Goal: Use online tool/utility: Utilize a website feature to perform a specific function

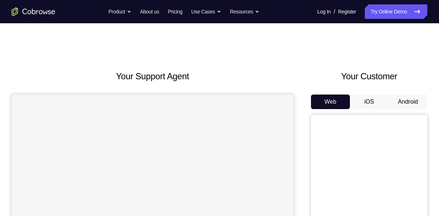
click at [402, 105] on button "Android" at bounding box center [407, 101] width 39 height 15
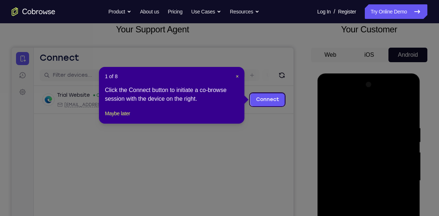
scroll to position [47, 0]
click at [234, 75] on header "1 of 8 ×" at bounding box center [172, 76] width 134 height 7
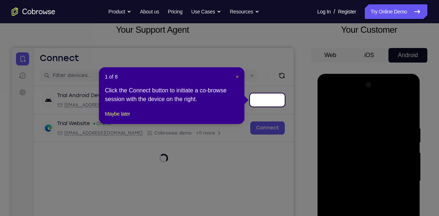
click at [236, 76] on span "×" at bounding box center [237, 77] width 3 height 6
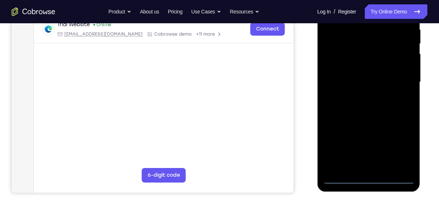
scroll to position [146, 0]
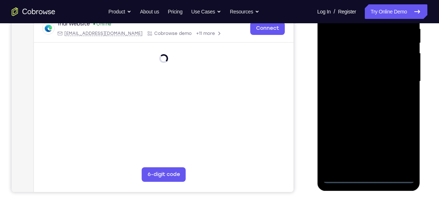
click at [369, 182] on div at bounding box center [368, 82] width 92 height 204
click at [397, 153] on div at bounding box center [368, 82] width 92 height 204
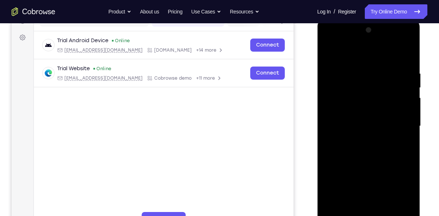
scroll to position [101, 0]
click at [358, 57] on div at bounding box center [368, 127] width 92 height 204
click at [394, 129] on div at bounding box center [368, 127] width 92 height 204
click at [360, 142] on div at bounding box center [368, 127] width 92 height 204
click at [349, 116] on div at bounding box center [368, 127] width 92 height 204
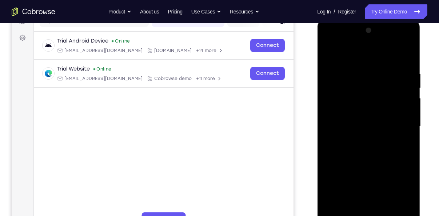
click at [348, 111] on div at bounding box center [368, 127] width 92 height 204
click at [351, 126] on div at bounding box center [368, 127] width 92 height 204
click at [352, 152] on div at bounding box center [368, 127] width 92 height 204
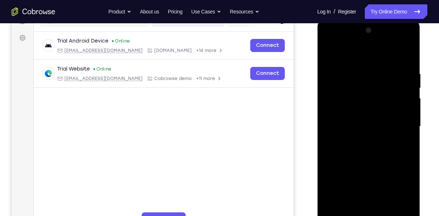
click at [366, 163] on div at bounding box center [368, 127] width 92 height 204
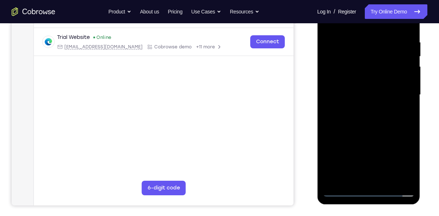
scroll to position [134, 0]
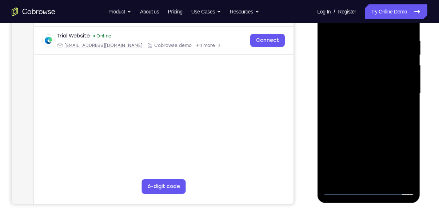
click at [386, 180] on div at bounding box center [368, 94] width 92 height 204
click at [374, 129] on div at bounding box center [368, 94] width 92 height 204
click at [361, 100] on div at bounding box center [368, 94] width 92 height 204
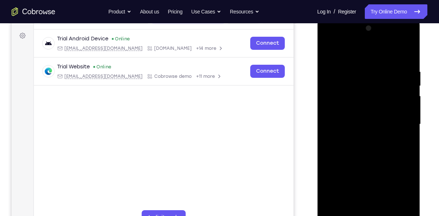
scroll to position [103, 0]
click at [329, 54] on div at bounding box center [368, 125] width 92 height 204
click at [352, 131] on div at bounding box center [368, 125] width 92 height 204
click at [328, 51] on div at bounding box center [368, 125] width 92 height 204
click at [360, 126] on div at bounding box center [368, 125] width 92 height 204
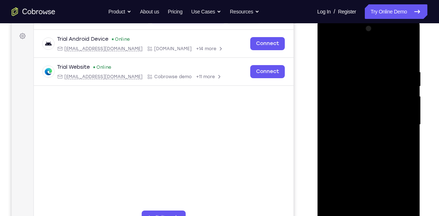
click at [325, 55] on div at bounding box center [368, 125] width 92 height 204
click at [400, 205] on div at bounding box center [368, 125] width 92 height 204
click at [402, 207] on div at bounding box center [368, 125] width 92 height 204
click at [400, 154] on div at bounding box center [368, 125] width 92 height 204
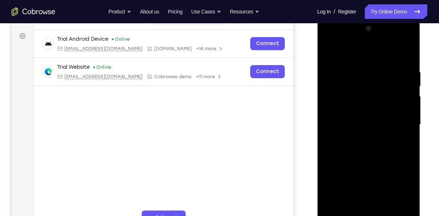
drag, startPoint x: 362, startPoint y: 115, endPoint x: 361, endPoint y: 79, distance: 36.7
click at [361, 79] on div at bounding box center [368, 125] width 92 height 204
drag, startPoint x: 357, startPoint y: 161, endPoint x: 367, endPoint y: 79, distance: 83.1
click at [367, 79] on div at bounding box center [368, 125] width 92 height 204
drag, startPoint x: 364, startPoint y: 142, endPoint x: 365, endPoint y: 72, distance: 69.8
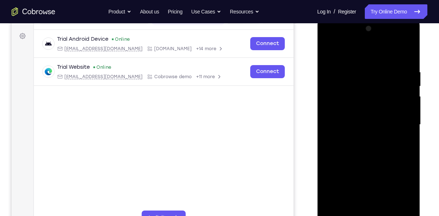
click at [365, 72] on div at bounding box center [368, 125] width 92 height 204
drag, startPoint x: 356, startPoint y: 165, endPoint x: 361, endPoint y: 96, distance: 69.6
click at [361, 96] on div at bounding box center [368, 125] width 92 height 204
drag, startPoint x: 358, startPoint y: 176, endPoint x: 361, endPoint y: 109, distance: 67.3
click at [361, 109] on div at bounding box center [368, 125] width 92 height 204
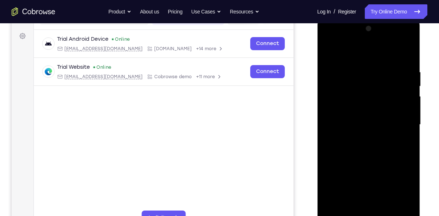
click at [332, 121] on div at bounding box center [368, 125] width 92 height 204
click at [409, 54] on div at bounding box center [368, 125] width 92 height 204
drag, startPoint x: 355, startPoint y: 163, endPoint x: 356, endPoint y: 101, distance: 61.8
click at [356, 101] on div at bounding box center [368, 125] width 92 height 204
drag, startPoint x: 362, startPoint y: 181, endPoint x: 367, endPoint y: 93, distance: 87.4
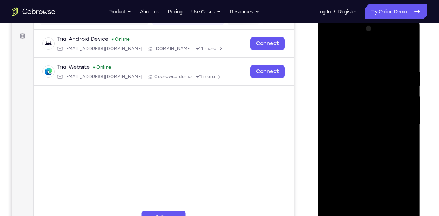
click at [367, 93] on div at bounding box center [368, 125] width 92 height 204
drag, startPoint x: 356, startPoint y: 167, endPoint x: 359, endPoint y: 77, distance: 90.2
click at [359, 77] on div at bounding box center [368, 125] width 92 height 204
drag, startPoint x: 363, startPoint y: 171, endPoint x: 372, endPoint y: 96, distance: 75.5
click at [372, 96] on div at bounding box center [368, 125] width 92 height 204
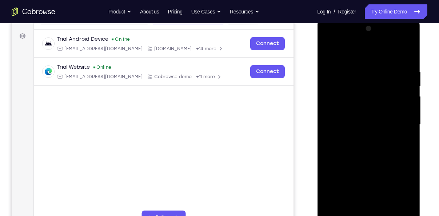
drag, startPoint x: 370, startPoint y: 178, endPoint x: 368, endPoint y: 98, distance: 79.2
click at [368, 98] on div at bounding box center [368, 125] width 92 height 204
click at [349, 103] on div at bounding box center [368, 125] width 92 height 204
drag, startPoint x: 399, startPoint y: 70, endPoint x: 412, endPoint y: 101, distance: 33.6
click at [412, 101] on div at bounding box center [368, 125] width 92 height 204
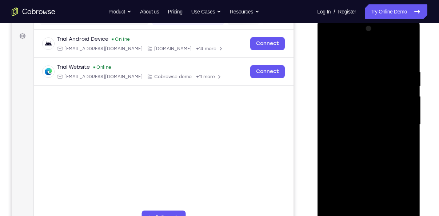
click at [369, 99] on div at bounding box center [368, 125] width 92 height 204
click at [360, 116] on div at bounding box center [368, 125] width 92 height 204
drag, startPoint x: 358, startPoint y: 175, endPoint x: 359, endPoint y: 116, distance: 58.9
click at [359, 116] on div at bounding box center [368, 125] width 92 height 204
drag, startPoint x: 357, startPoint y: 181, endPoint x: 360, endPoint y: 128, distance: 53.2
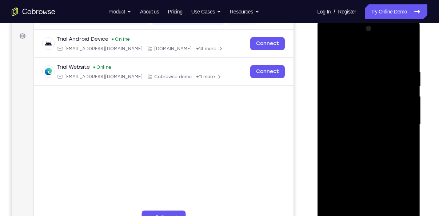
click at [360, 128] on div at bounding box center [368, 125] width 92 height 204
drag, startPoint x: 357, startPoint y: 173, endPoint x: 359, endPoint y: 114, distance: 59.3
click at [359, 114] on div at bounding box center [368, 125] width 92 height 204
drag, startPoint x: 354, startPoint y: 183, endPoint x: 358, endPoint y: 137, distance: 46.0
click at [358, 137] on div at bounding box center [368, 125] width 92 height 204
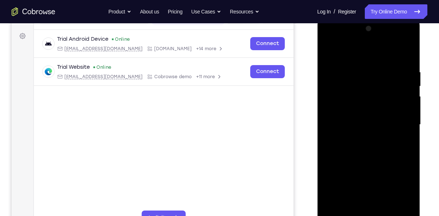
click at [350, 177] on div at bounding box center [368, 125] width 92 height 204
drag, startPoint x: 366, startPoint y: 85, endPoint x: 367, endPoint y: 144, distance: 58.5
click at [367, 144] on div at bounding box center [368, 125] width 92 height 204
drag, startPoint x: 366, startPoint y: 99, endPoint x: 374, endPoint y: 169, distance: 70.5
click at [374, 169] on div at bounding box center [368, 125] width 92 height 204
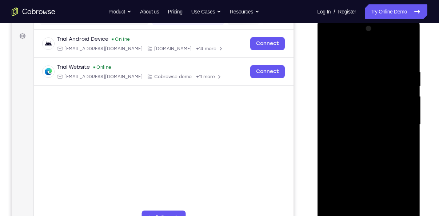
drag, startPoint x: 361, startPoint y: 93, endPoint x: 357, endPoint y: 147, distance: 54.3
click at [357, 147] on div at bounding box center [368, 125] width 92 height 204
click at [359, 141] on div at bounding box center [368, 125] width 92 height 204
click at [408, 30] on div at bounding box center [368, 125] width 92 height 204
click at [378, 75] on div at bounding box center [368, 125] width 92 height 204
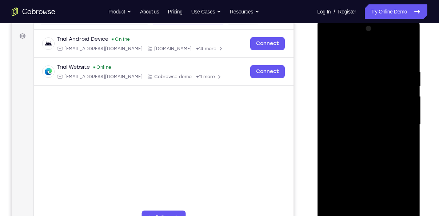
click at [408, 125] on div at bounding box center [368, 125] width 92 height 204
click at [346, 127] on div at bounding box center [368, 125] width 92 height 204
click at [384, 207] on div at bounding box center [368, 125] width 92 height 204
click at [355, 111] on div at bounding box center [368, 125] width 92 height 204
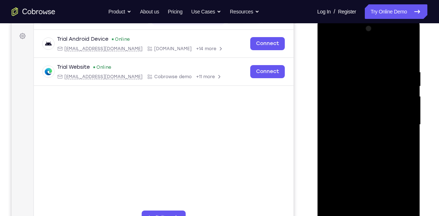
click at [326, 54] on div at bounding box center [368, 125] width 92 height 204
click at [328, 51] on div at bounding box center [368, 125] width 92 height 204
click at [358, 75] on div at bounding box center [368, 125] width 92 height 204
click at [401, 69] on div at bounding box center [368, 125] width 92 height 204
click at [335, 114] on div at bounding box center [368, 125] width 92 height 204
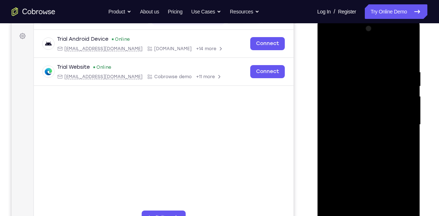
click at [395, 204] on div at bounding box center [368, 125] width 92 height 204
click at [399, 186] on div at bounding box center [368, 125] width 92 height 204
click at [403, 174] on div at bounding box center [368, 125] width 92 height 204
click at [408, 139] on div at bounding box center [368, 125] width 92 height 204
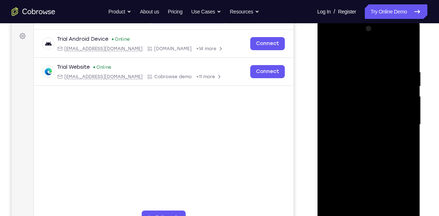
click at [395, 205] on div at bounding box center [368, 125] width 92 height 204
click at [362, 203] on div at bounding box center [368, 125] width 92 height 204
click at [370, 117] on div at bounding box center [368, 125] width 92 height 204
click at [383, 209] on div at bounding box center [368, 125] width 92 height 204
click at [400, 208] on div at bounding box center [368, 125] width 92 height 204
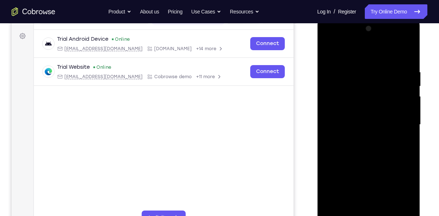
click at [405, 51] on div at bounding box center [368, 125] width 92 height 204
click at [386, 208] on div at bounding box center [368, 125] width 92 height 204
click at [362, 113] on div at bounding box center [368, 125] width 92 height 204
click at [327, 53] on div at bounding box center [368, 125] width 92 height 204
click at [327, 54] on div at bounding box center [368, 125] width 92 height 204
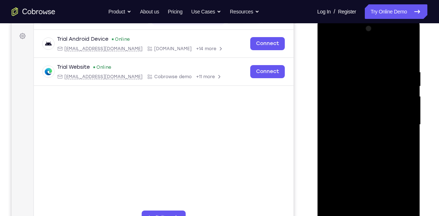
drag, startPoint x: 364, startPoint y: 172, endPoint x: 372, endPoint y: 115, distance: 57.6
click at [372, 115] on div at bounding box center [368, 125] width 92 height 204
drag, startPoint x: 371, startPoint y: 158, endPoint x: 381, endPoint y: 88, distance: 71.3
click at [381, 88] on div at bounding box center [368, 125] width 92 height 204
drag, startPoint x: 382, startPoint y: 148, endPoint x: 381, endPoint y: 81, distance: 66.5
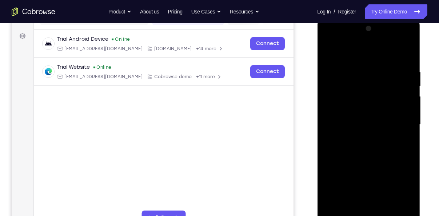
click at [381, 81] on div at bounding box center [368, 125] width 92 height 204
drag, startPoint x: 370, startPoint y: 170, endPoint x: 370, endPoint y: 81, distance: 88.7
click at [370, 81] on div at bounding box center [368, 125] width 92 height 204
drag, startPoint x: 374, startPoint y: 166, endPoint x: 380, endPoint y: 90, distance: 76.5
click at [380, 90] on div at bounding box center [368, 125] width 92 height 204
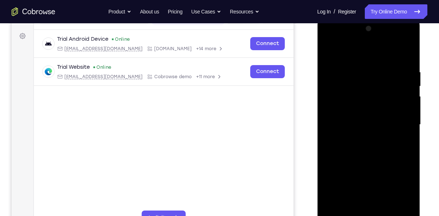
click at [346, 59] on div at bounding box center [368, 125] width 92 height 204
drag, startPoint x: 370, startPoint y: 84, endPoint x: 370, endPoint y: 106, distance: 21.8
click at [370, 106] on div at bounding box center [368, 125] width 92 height 204
click at [386, 93] on div at bounding box center [368, 125] width 92 height 204
click at [354, 210] on div at bounding box center [368, 125] width 92 height 204
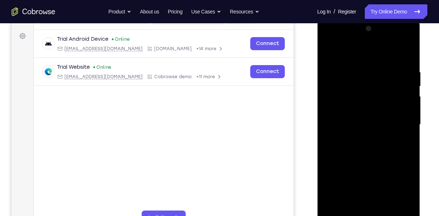
click at [358, 53] on div at bounding box center [368, 125] width 92 height 204
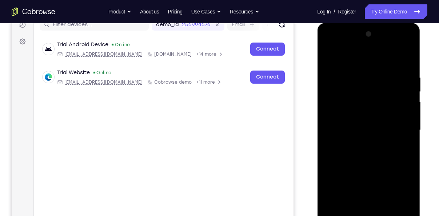
scroll to position [97, 0]
drag, startPoint x: 362, startPoint y: 83, endPoint x: 362, endPoint y: 110, distance: 27.6
click at [362, 110] on div at bounding box center [368, 131] width 92 height 204
click at [347, 68] on div at bounding box center [368, 131] width 92 height 204
click at [328, 58] on div at bounding box center [368, 131] width 92 height 204
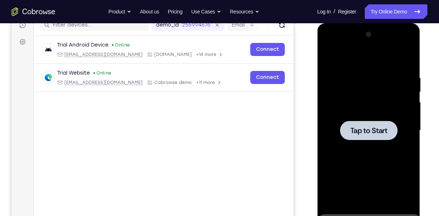
click at [341, 83] on div at bounding box center [368, 131] width 92 height 204
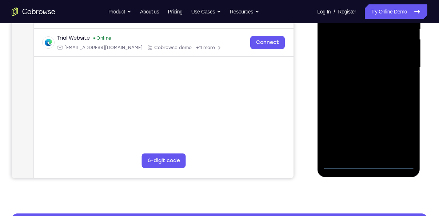
scroll to position [162, 0]
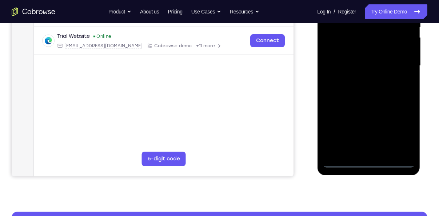
click at [372, 160] on div at bounding box center [368, 66] width 92 height 204
click at [402, 138] on div at bounding box center [368, 66] width 92 height 204
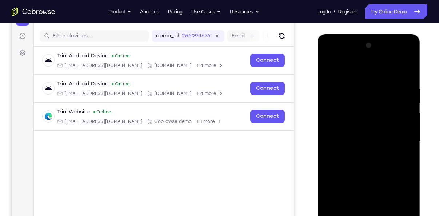
scroll to position [85, 0]
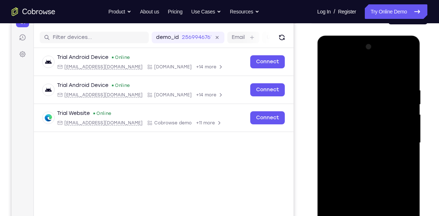
click at [359, 74] on div at bounding box center [368, 143] width 92 height 204
click at [398, 142] on div at bounding box center [368, 143] width 92 height 204
click at [358, 156] on div at bounding box center [368, 143] width 92 height 204
click at [349, 141] on div at bounding box center [368, 143] width 92 height 204
click at [346, 132] on div at bounding box center [368, 143] width 92 height 204
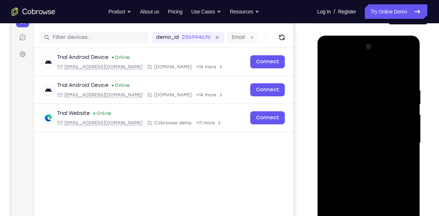
click at [353, 142] on div at bounding box center [368, 143] width 92 height 204
click at [348, 175] on div at bounding box center [368, 143] width 92 height 204
click at [345, 170] on div at bounding box center [368, 143] width 92 height 204
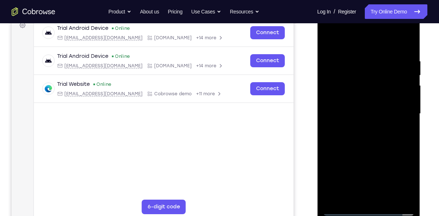
scroll to position [114, 0]
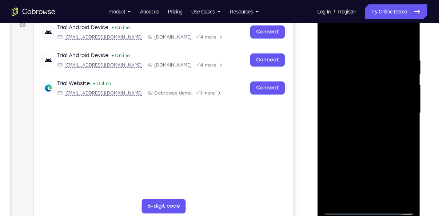
click at [359, 149] on div at bounding box center [368, 113] width 92 height 204
click at [387, 200] on div at bounding box center [368, 113] width 92 height 204
click at [378, 154] on div at bounding box center [368, 113] width 92 height 204
click at [366, 105] on div at bounding box center [368, 113] width 92 height 204
click at [330, 46] on div at bounding box center [368, 113] width 92 height 204
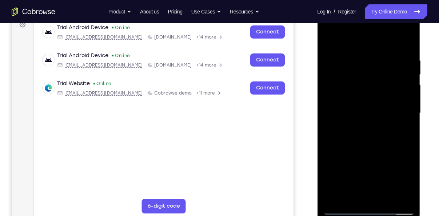
click at [329, 45] on div at bounding box center [368, 113] width 92 height 204
click at [330, 37] on div at bounding box center [368, 113] width 92 height 204
click at [353, 52] on div at bounding box center [368, 113] width 92 height 204
click at [399, 201] on div at bounding box center [368, 113] width 92 height 204
click at [407, 40] on div at bounding box center [368, 113] width 92 height 204
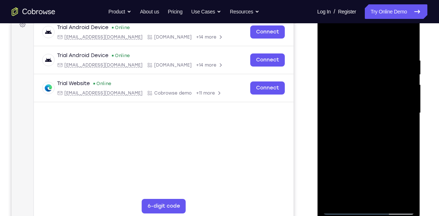
click at [401, 198] on div at bounding box center [368, 113] width 92 height 204
click at [408, 37] on div at bounding box center [368, 113] width 92 height 204
click at [364, 149] on div at bounding box center [368, 113] width 92 height 204
click at [345, 53] on div at bounding box center [368, 113] width 92 height 204
click at [370, 175] on div at bounding box center [368, 113] width 92 height 204
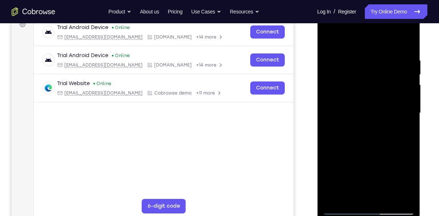
drag, startPoint x: 340, startPoint y: 116, endPoint x: 343, endPoint y: 51, distance: 65.5
click at [343, 51] on div at bounding box center [368, 113] width 92 height 204
drag, startPoint x: 335, startPoint y: 122, endPoint x: 340, endPoint y: 53, distance: 69.2
click at [340, 53] on div at bounding box center [368, 113] width 92 height 204
drag, startPoint x: 341, startPoint y: 160, endPoint x: 350, endPoint y: 113, distance: 46.9
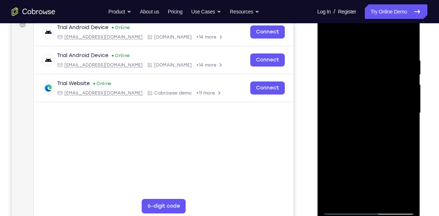
click at [350, 113] on div at bounding box center [368, 113] width 92 height 204
drag, startPoint x: 339, startPoint y: 153, endPoint x: 349, endPoint y: 75, distance: 78.8
click at [349, 75] on div at bounding box center [368, 113] width 92 height 204
drag, startPoint x: 355, startPoint y: 154, endPoint x: 370, endPoint y: 67, distance: 88.6
click at [370, 67] on div at bounding box center [368, 113] width 92 height 204
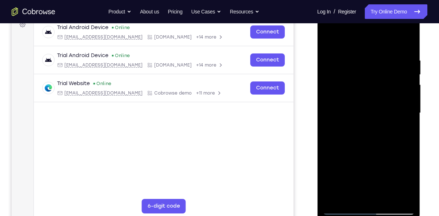
drag, startPoint x: 369, startPoint y: 161, endPoint x: 372, endPoint y: 86, distance: 75.3
click at [372, 86] on div at bounding box center [368, 113] width 92 height 204
drag, startPoint x: 366, startPoint y: 163, endPoint x: 377, endPoint y: 88, distance: 75.7
click at [377, 88] on div at bounding box center [368, 113] width 92 height 204
drag, startPoint x: 369, startPoint y: 153, endPoint x: 367, endPoint y: 64, distance: 89.4
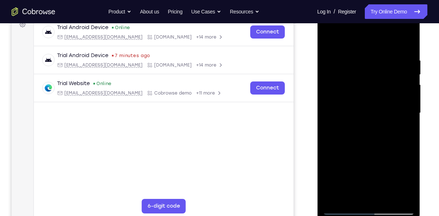
click at [367, 64] on div at bounding box center [368, 113] width 92 height 204
drag, startPoint x: 368, startPoint y: 163, endPoint x: 366, endPoint y: 78, distance: 84.7
click at [366, 78] on div at bounding box center [368, 113] width 92 height 204
drag, startPoint x: 371, startPoint y: 145, endPoint x: 371, endPoint y: 75, distance: 70.9
click at [371, 75] on div at bounding box center [368, 113] width 92 height 204
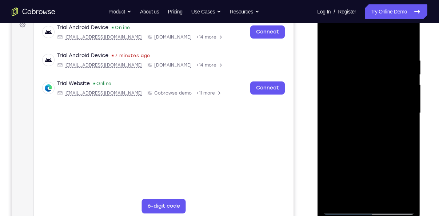
drag, startPoint x: 369, startPoint y: 157, endPoint x: 365, endPoint y: 82, distance: 74.9
click at [365, 82] on div at bounding box center [368, 113] width 92 height 204
drag, startPoint x: 385, startPoint y: 156, endPoint x: 382, endPoint y: 89, distance: 67.3
click at [382, 89] on div at bounding box center [368, 113] width 92 height 204
drag, startPoint x: 383, startPoint y: 154, endPoint x: 381, endPoint y: 56, distance: 98.5
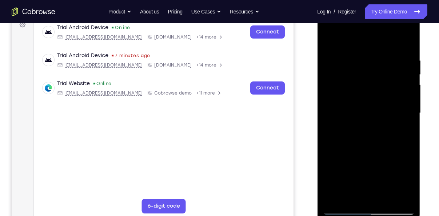
click at [381, 56] on div at bounding box center [368, 113] width 92 height 204
drag, startPoint x: 370, startPoint y: 84, endPoint x: 370, endPoint y: 125, distance: 41.4
click at [370, 125] on div at bounding box center [368, 113] width 92 height 204
drag, startPoint x: 363, startPoint y: 144, endPoint x: 363, endPoint y: 73, distance: 70.9
click at [363, 73] on div at bounding box center [368, 113] width 92 height 204
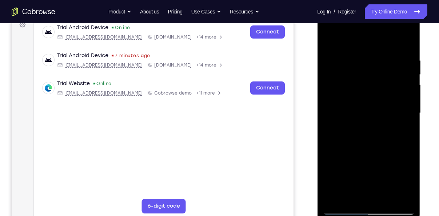
drag, startPoint x: 381, startPoint y: 158, endPoint x: 381, endPoint y: 105, distance: 53.4
click at [381, 105] on div at bounding box center [368, 113] width 92 height 204
click at [348, 117] on div at bounding box center [368, 113] width 92 height 204
click at [334, 197] on div at bounding box center [368, 113] width 92 height 204
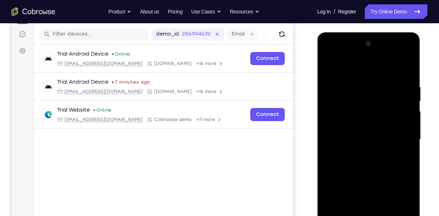
click at [399, 52] on div at bounding box center [368, 140] width 92 height 204
click at [359, 71] on div at bounding box center [368, 140] width 92 height 204
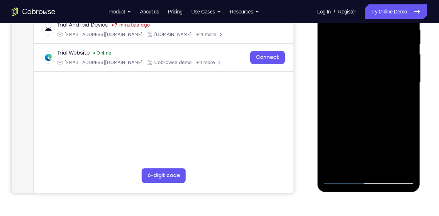
scroll to position [147, 0]
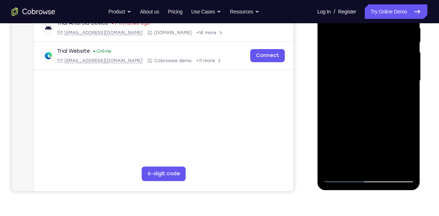
click at [388, 168] on div at bounding box center [368, 81] width 92 height 204
click at [353, 90] on div at bounding box center [368, 81] width 92 height 204
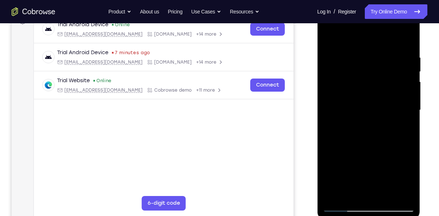
scroll to position [113, 0]
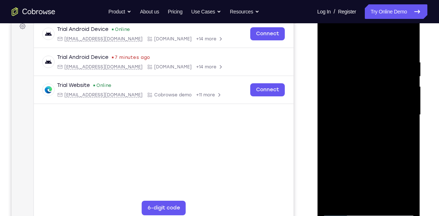
click at [329, 43] on div at bounding box center [368, 115] width 92 height 204
click at [349, 121] on div at bounding box center [368, 115] width 92 height 204
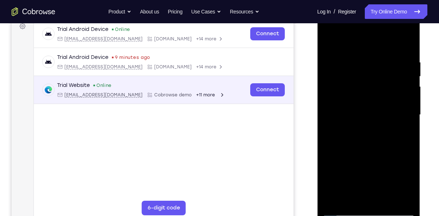
drag, startPoint x: 285, startPoint y: 78, endPoint x: 33, endPoint y: 93, distance: 252.3
click at [285, 78] on div "Trial Website Online [EMAIL_ADDRESS][DOMAIN_NAME] Cobrowse demo +11 more [EMAIL…" at bounding box center [164, 90] width 260 height 28
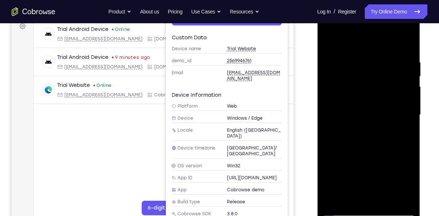
click at [354, 103] on div at bounding box center [368, 115] width 92 height 204
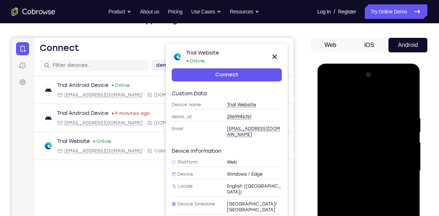
scroll to position [56, 0]
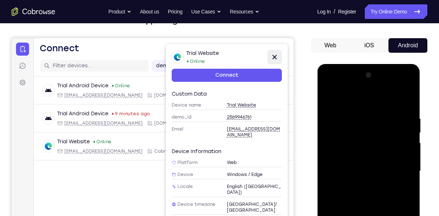
click at [274, 58] on icon at bounding box center [274, 57] width 9 height 9
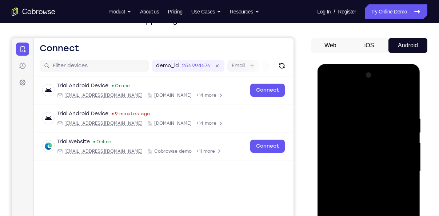
click at [329, 99] on div at bounding box center [368, 171] width 92 height 204
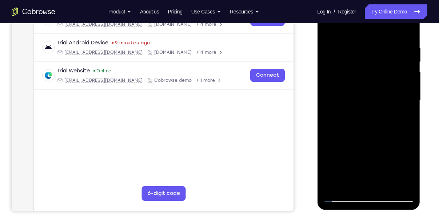
scroll to position [128, 0]
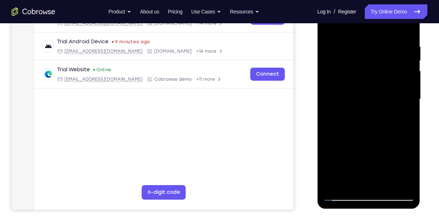
click at [353, 106] on div at bounding box center [368, 99] width 92 height 204
click at [327, 30] on div at bounding box center [368, 99] width 92 height 204
click at [352, 107] on div at bounding box center [368, 99] width 92 height 204
click at [404, 118] on div at bounding box center [368, 99] width 92 height 204
click at [402, 117] on div at bounding box center [368, 99] width 92 height 204
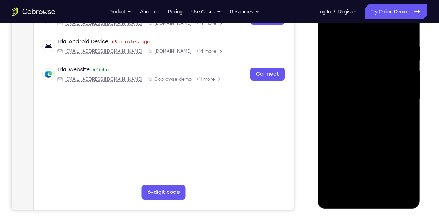
click at [409, 120] on div at bounding box center [368, 99] width 92 height 204
click at [369, 90] on div at bounding box center [367, 98] width 57 height 19
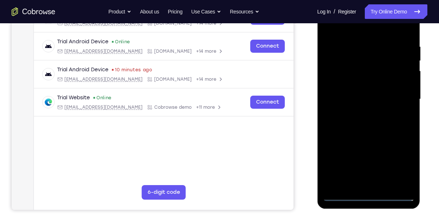
click at [373, 196] on div at bounding box center [368, 99] width 92 height 204
click at [403, 167] on div at bounding box center [368, 99] width 92 height 204
click at [349, 32] on div at bounding box center [368, 99] width 92 height 204
click at [398, 97] on div at bounding box center [368, 99] width 92 height 204
click at [358, 116] on div at bounding box center [368, 99] width 92 height 204
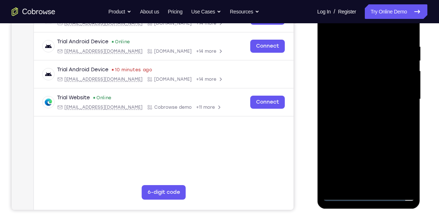
click at [378, 92] on div at bounding box center [368, 99] width 92 height 204
click at [382, 89] on div at bounding box center [368, 99] width 92 height 204
click at [373, 97] on div at bounding box center [368, 99] width 92 height 204
click at [361, 122] on div at bounding box center [368, 99] width 92 height 204
click at [368, 121] on div at bounding box center [368, 99] width 92 height 204
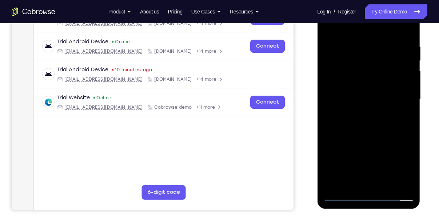
click at [368, 121] on div at bounding box center [368, 99] width 92 height 204
click at [359, 136] on div at bounding box center [368, 99] width 92 height 204
click at [385, 184] on div at bounding box center [368, 99] width 92 height 204
click at [355, 138] on div at bounding box center [368, 99] width 92 height 204
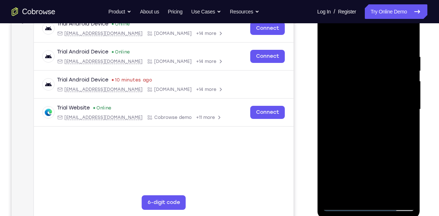
scroll to position [117, 0]
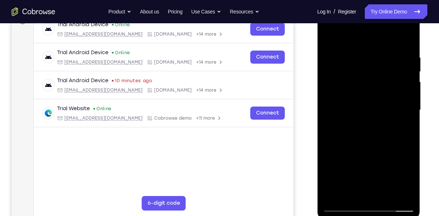
click at [329, 38] on div at bounding box center [368, 110] width 92 height 204
click at [370, 92] on div at bounding box center [368, 110] width 92 height 204
click at [327, 142] on div at bounding box center [368, 110] width 92 height 204
click at [350, 194] on div at bounding box center [368, 110] width 92 height 204
click at [376, 152] on div at bounding box center [368, 110] width 92 height 204
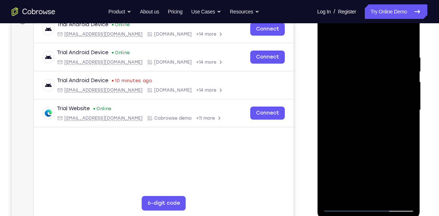
click at [406, 120] on div at bounding box center [368, 110] width 92 height 204
click at [327, 38] on div at bounding box center [368, 110] width 92 height 204
click at [346, 114] on div at bounding box center [368, 110] width 92 height 204
click at [327, 37] on div at bounding box center [368, 110] width 92 height 204
click at [329, 38] on div at bounding box center [368, 110] width 92 height 204
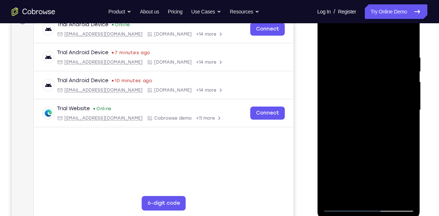
click at [329, 38] on div at bounding box center [368, 110] width 92 height 204
click at [388, 197] on div at bounding box center [368, 110] width 92 height 204
click at [365, 103] on div at bounding box center [368, 110] width 92 height 204
click at [357, 38] on div at bounding box center [368, 110] width 92 height 204
click at [333, 196] on div at bounding box center [368, 110] width 92 height 204
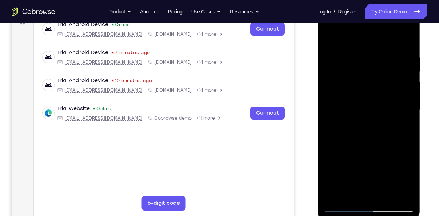
click at [333, 196] on div at bounding box center [368, 110] width 92 height 204
click at [387, 197] on div at bounding box center [368, 110] width 92 height 204
click at [359, 99] on div at bounding box center [368, 110] width 92 height 204
click at [328, 41] on div at bounding box center [368, 110] width 92 height 204
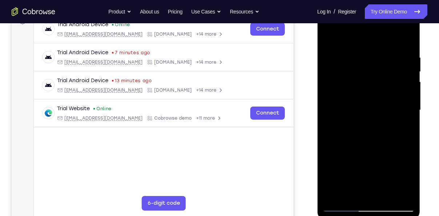
click at [348, 110] on div at bounding box center [368, 110] width 92 height 204
click at [347, 190] on div at bounding box center [368, 110] width 92 height 204
click at [329, 40] on div at bounding box center [368, 110] width 92 height 204
click at [341, 113] on div at bounding box center [368, 110] width 92 height 204
click at [330, 40] on div at bounding box center [368, 110] width 92 height 204
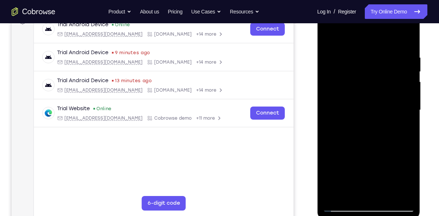
click at [355, 97] on div at bounding box center [368, 110] width 92 height 204
click at [350, 192] on div at bounding box center [368, 110] width 92 height 204
click at [403, 129] on div at bounding box center [368, 110] width 92 height 204
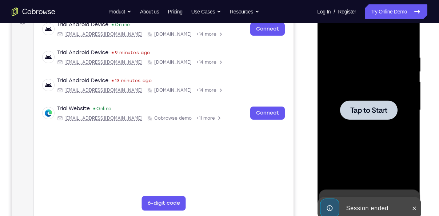
click at [366, 109] on span "Tap to Start" at bounding box center [368, 109] width 37 height 7
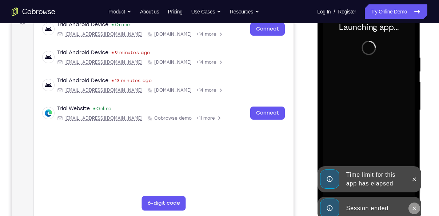
click at [412, 206] on icon at bounding box center [414, 208] width 6 height 6
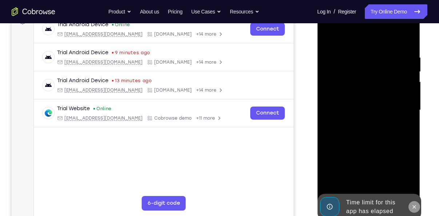
click at [415, 202] on button at bounding box center [414, 207] width 12 height 12
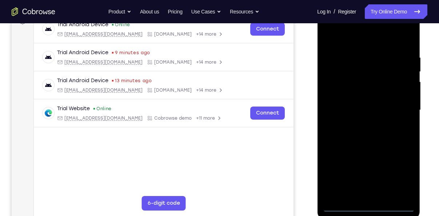
click at [367, 202] on div at bounding box center [368, 110] width 92 height 204
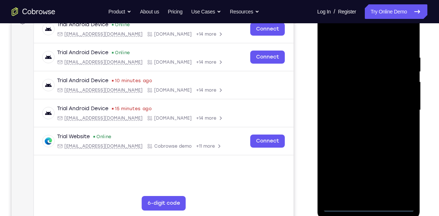
click at [370, 206] on div at bounding box center [368, 110] width 92 height 204
click at [403, 178] on div at bounding box center [368, 110] width 92 height 204
click at [351, 39] on div at bounding box center [368, 110] width 92 height 204
click at [400, 105] on div at bounding box center [368, 110] width 92 height 204
click at [356, 175] on div at bounding box center [368, 110] width 92 height 204
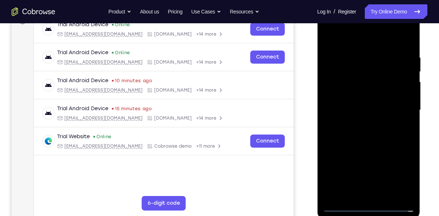
click at [361, 128] on div at bounding box center [368, 110] width 92 height 204
click at [358, 103] on div at bounding box center [368, 110] width 92 height 204
click at [352, 97] on div at bounding box center [368, 110] width 92 height 204
click at [349, 108] on div at bounding box center [368, 110] width 92 height 204
click at [352, 134] on div at bounding box center [368, 110] width 92 height 204
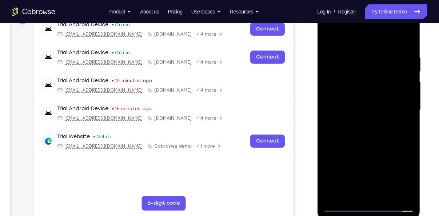
click at [362, 130] on div at bounding box center [368, 110] width 92 height 204
click at [366, 135] on div at bounding box center [368, 110] width 92 height 204
drag, startPoint x: 361, startPoint y: 122, endPoint x: 365, endPoint y: 160, distance: 38.0
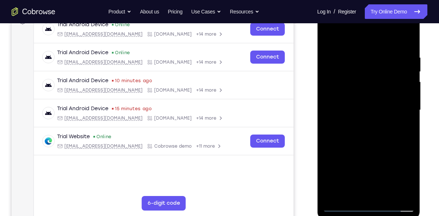
click at [365, 160] on div at bounding box center [368, 110] width 92 height 204
click at [367, 147] on div at bounding box center [368, 110] width 92 height 204
click at [388, 195] on div at bounding box center [368, 110] width 92 height 204
click at [366, 148] on div at bounding box center [368, 110] width 92 height 204
click at [382, 98] on div at bounding box center [368, 110] width 92 height 204
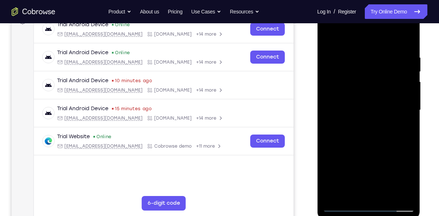
click at [347, 192] on div at bounding box center [368, 110] width 92 height 204
click at [404, 131] on div at bounding box center [368, 110] width 92 height 204
click at [327, 39] on div at bounding box center [368, 110] width 92 height 204
click at [361, 67] on div at bounding box center [368, 110] width 92 height 204
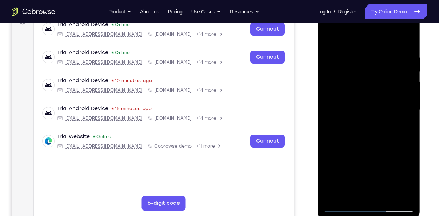
click at [357, 60] on div at bounding box center [368, 110] width 92 height 204
click at [405, 56] on div at bounding box center [368, 110] width 92 height 204
click at [404, 56] on div at bounding box center [368, 110] width 92 height 204
click at [406, 38] on div at bounding box center [368, 110] width 92 height 204
drag, startPoint x: 372, startPoint y: 94, endPoint x: 367, endPoint y: 140, distance: 46.0
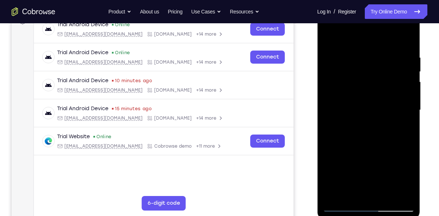
click at [367, 140] on div at bounding box center [368, 110] width 92 height 204
click at [385, 196] on div at bounding box center [368, 110] width 92 height 204
click at [346, 98] on div at bounding box center [368, 110] width 92 height 204
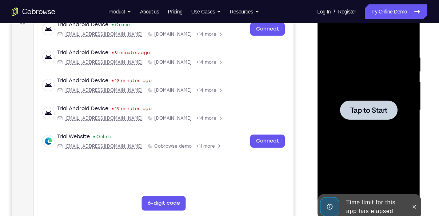
click at [347, 110] on div at bounding box center [367, 109] width 57 height 19
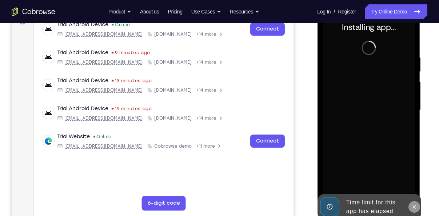
click at [414, 206] on icon at bounding box center [413, 206] width 3 height 3
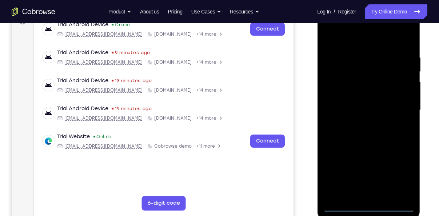
click at [372, 202] on div at bounding box center [368, 110] width 92 height 204
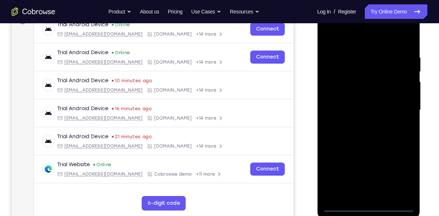
click at [370, 208] on div at bounding box center [368, 110] width 92 height 204
click at [400, 175] on div at bounding box center [368, 110] width 92 height 204
click at [349, 39] on div at bounding box center [368, 110] width 92 height 204
click at [393, 109] on div at bounding box center [368, 110] width 92 height 204
click at [361, 121] on div at bounding box center [368, 110] width 92 height 204
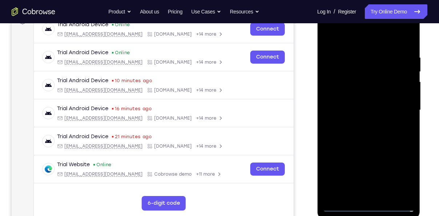
click at [355, 98] on div at bounding box center [368, 110] width 92 height 204
click at [340, 98] on div at bounding box center [368, 110] width 92 height 204
click at [349, 114] on div at bounding box center [368, 110] width 92 height 204
click at [357, 131] on div at bounding box center [368, 110] width 92 height 204
click at [358, 126] on div at bounding box center [368, 110] width 92 height 204
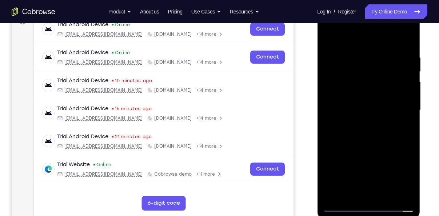
click at [359, 134] on div at bounding box center [368, 110] width 92 height 204
click at [361, 146] on div at bounding box center [368, 110] width 92 height 204
drag, startPoint x: 379, startPoint y: 157, endPoint x: 380, endPoint y: 123, distance: 34.5
click at [380, 123] on div at bounding box center [368, 110] width 92 height 204
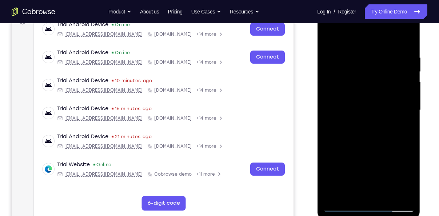
click at [386, 196] on div at bounding box center [368, 110] width 92 height 204
click at [367, 146] on div at bounding box center [368, 110] width 92 height 204
click at [340, 99] on div at bounding box center [368, 110] width 92 height 204
click at [326, 36] on div at bounding box center [368, 110] width 92 height 204
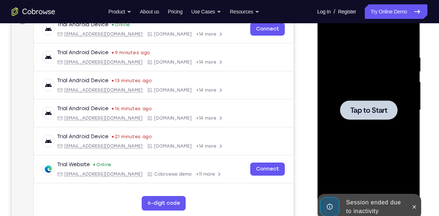
click at [363, 101] on div at bounding box center [367, 109] width 57 height 19
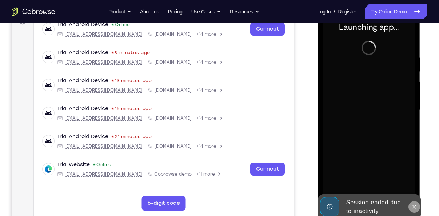
click at [413, 205] on icon at bounding box center [414, 207] width 6 height 6
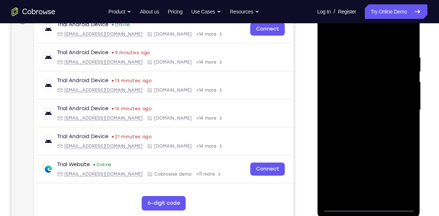
click at [364, 205] on div at bounding box center [368, 110] width 92 height 204
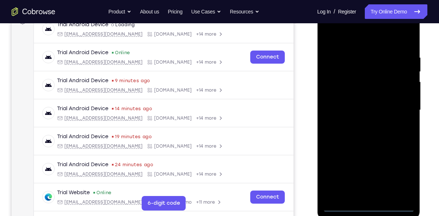
click at [401, 172] on div at bounding box center [368, 110] width 92 height 204
click at [352, 40] on div at bounding box center [368, 110] width 92 height 204
click at [398, 111] on div at bounding box center [368, 110] width 92 height 204
click at [359, 126] on div at bounding box center [368, 110] width 92 height 204
click at [359, 102] on div at bounding box center [368, 110] width 92 height 204
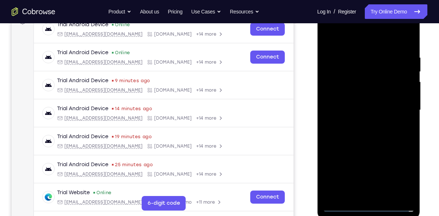
click at [357, 97] on div at bounding box center [368, 110] width 92 height 204
click at [355, 105] on div at bounding box center [368, 110] width 92 height 204
click at [357, 111] on div at bounding box center [368, 110] width 92 height 204
click at [363, 134] on div at bounding box center [368, 110] width 92 height 204
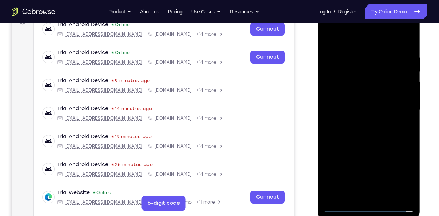
click at [363, 134] on div at bounding box center [368, 110] width 92 height 204
click at [366, 149] on div at bounding box center [368, 110] width 92 height 204
click at [387, 196] on div at bounding box center [368, 110] width 92 height 204
click at [367, 144] on div at bounding box center [368, 110] width 92 height 204
click at [357, 94] on div at bounding box center [368, 110] width 92 height 204
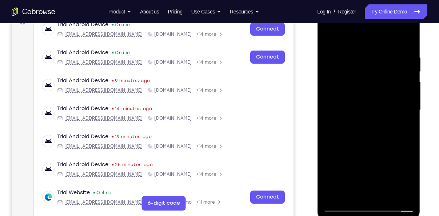
click at [328, 35] on div at bounding box center [368, 110] width 92 height 204
click at [327, 37] on div at bounding box center [368, 110] width 92 height 204
click at [354, 59] on div at bounding box center [368, 110] width 92 height 204
click at [399, 75] on div at bounding box center [368, 110] width 92 height 204
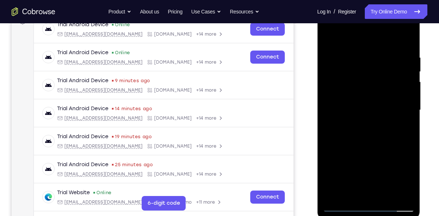
click at [404, 39] on div at bounding box center [368, 110] width 92 height 204
drag, startPoint x: 361, startPoint y: 61, endPoint x: 370, endPoint y: 121, distance: 60.7
click at [370, 121] on div at bounding box center [368, 110] width 92 height 204
drag, startPoint x: 356, startPoint y: 115, endPoint x: 370, endPoint y: 44, distance: 72.3
click at [370, 44] on div at bounding box center [368, 110] width 92 height 204
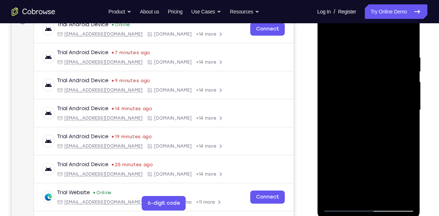
drag, startPoint x: 371, startPoint y: 139, endPoint x: 379, endPoint y: 81, distance: 57.9
click at [379, 81] on div at bounding box center [368, 110] width 92 height 204
drag, startPoint x: 379, startPoint y: 139, endPoint x: 384, endPoint y: 68, distance: 70.6
click at [384, 68] on div at bounding box center [368, 110] width 92 height 204
click at [386, 101] on div at bounding box center [368, 110] width 92 height 204
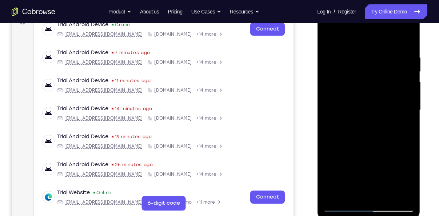
click at [386, 101] on div at bounding box center [368, 110] width 92 height 204
drag, startPoint x: 377, startPoint y: 135, endPoint x: 375, endPoint y: 66, distance: 69.1
click at [375, 66] on div at bounding box center [368, 110] width 92 height 204
click at [329, 102] on div at bounding box center [368, 110] width 92 height 204
drag, startPoint x: 370, startPoint y: 128, endPoint x: 373, endPoint y: 53, distance: 75.7
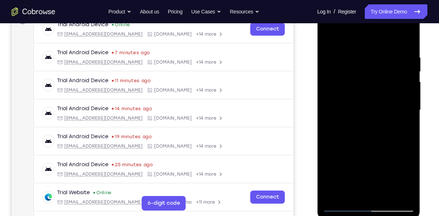
click at [373, 53] on div at bounding box center [368, 110] width 92 height 204
drag, startPoint x: 373, startPoint y: 136, endPoint x: 383, endPoint y: 72, distance: 64.7
click at [383, 72] on div at bounding box center [368, 110] width 92 height 204
click at [400, 73] on div at bounding box center [368, 110] width 92 height 204
click at [370, 69] on div at bounding box center [368, 110] width 92 height 204
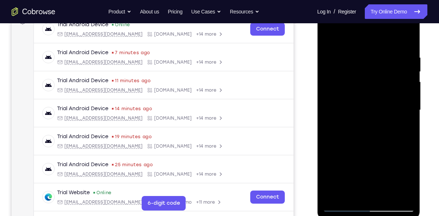
click at [370, 69] on div at bounding box center [368, 110] width 92 height 204
drag, startPoint x: 370, startPoint y: 69, endPoint x: 358, endPoint y: 121, distance: 53.7
click at [358, 121] on div at bounding box center [368, 110] width 92 height 204
drag, startPoint x: 339, startPoint y: 69, endPoint x: 347, endPoint y: 152, distance: 83.3
click at [347, 152] on div at bounding box center [368, 110] width 92 height 204
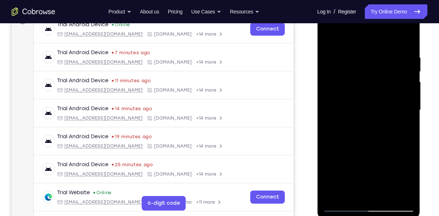
drag, startPoint x: 356, startPoint y: 68, endPoint x: 363, endPoint y: 140, distance: 72.7
click at [363, 140] on div at bounding box center [368, 110] width 92 height 204
drag, startPoint x: 343, startPoint y: 66, endPoint x: 343, endPoint y: 118, distance: 52.0
click at [343, 118] on div at bounding box center [368, 110] width 92 height 204
click at [341, 85] on div at bounding box center [368, 110] width 92 height 204
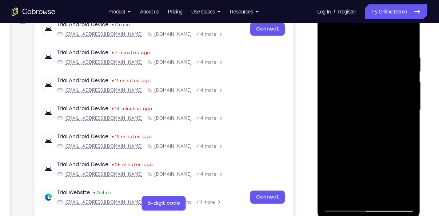
click at [374, 129] on div at bounding box center [368, 110] width 92 height 204
drag, startPoint x: 374, startPoint y: 129, endPoint x: 370, endPoint y: 152, distance: 23.7
click at [370, 152] on div at bounding box center [368, 110] width 92 height 204
click at [353, 100] on div at bounding box center [368, 110] width 92 height 204
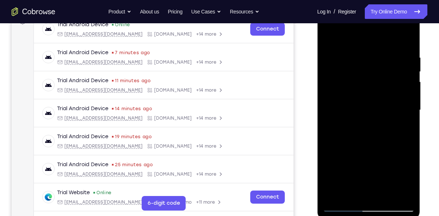
click at [364, 61] on div at bounding box center [368, 110] width 92 height 204
click at [326, 37] on div at bounding box center [368, 110] width 92 height 204
click at [395, 97] on div at bounding box center [368, 110] width 92 height 204
drag, startPoint x: 355, startPoint y: 142, endPoint x: 369, endPoint y: 62, distance: 81.4
click at [369, 62] on div at bounding box center [368, 110] width 92 height 204
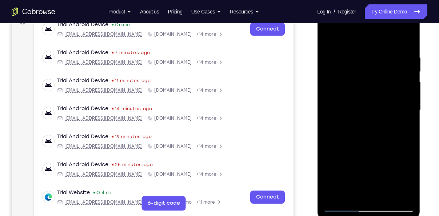
drag, startPoint x: 357, startPoint y: 153, endPoint x: 362, endPoint y: 91, distance: 61.7
click at [362, 91] on div at bounding box center [368, 110] width 92 height 204
drag, startPoint x: 357, startPoint y: 156, endPoint x: 365, endPoint y: 75, distance: 82.2
click at [365, 75] on div at bounding box center [368, 110] width 92 height 204
click at [393, 134] on div at bounding box center [368, 110] width 92 height 204
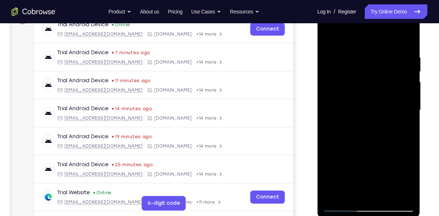
click at [378, 120] on div at bounding box center [368, 110] width 92 height 204
drag, startPoint x: 372, startPoint y: 171, endPoint x: 371, endPoint y: 121, distance: 50.2
click at [371, 121] on div at bounding box center [368, 110] width 92 height 204
drag, startPoint x: 366, startPoint y: 164, endPoint x: 369, endPoint y: 130, distance: 33.6
click at [369, 130] on div at bounding box center [368, 110] width 92 height 204
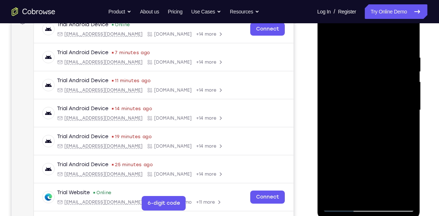
drag, startPoint x: 346, startPoint y: 176, endPoint x: 349, endPoint y: 120, distance: 55.7
click at [349, 120] on div at bounding box center [368, 110] width 92 height 204
drag, startPoint x: 352, startPoint y: 173, endPoint x: 365, endPoint y: 120, distance: 54.7
click at [365, 120] on div at bounding box center [368, 110] width 92 height 204
click at [347, 157] on div at bounding box center [368, 110] width 92 height 204
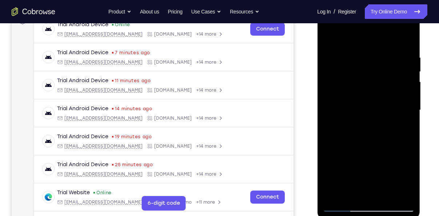
drag, startPoint x: 367, startPoint y: 74, endPoint x: 367, endPoint y: 106, distance: 32.3
click at [367, 106] on div at bounding box center [368, 110] width 92 height 204
click at [391, 92] on div at bounding box center [368, 110] width 92 height 204
click at [331, 32] on div at bounding box center [368, 110] width 92 height 204
click at [337, 96] on div at bounding box center [368, 110] width 92 height 204
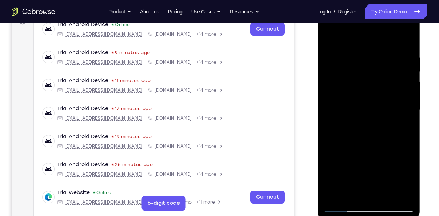
click at [343, 208] on div at bounding box center [368, 110] width 92 height 204
click at [330, 39] on div at bounding box center [368, 110] width 92 height 204
click at [340, 207] on div at bounding box center [368, 110] width 92 height 204
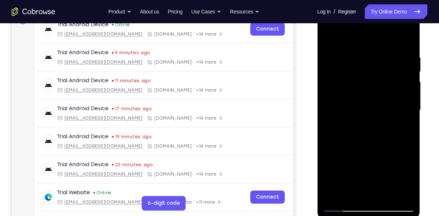
click at [330, 37] on div at bounding box center [368, 110] width 92 height 204
click at [341, 204] on div at bounding box center [368, 110] width 92 height 204
click at [343, 207] on div at bounding box center [368, 110] width 92 height 204
click at [348, 196] on div at bounding box center [368, 110] width 92 height 204
click at [352, 36] on div at bounding box center [368, 110] width 92 height 204
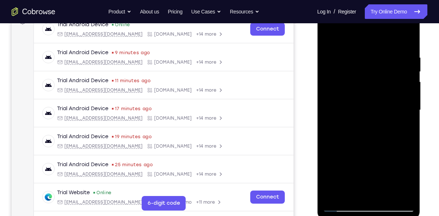
click at [403, 36] on div at bounding box center [368, 110] width 92 height 204
click at [334, 191] on div at bounding box center [368, 110] width 92 height 204
drag, startPoint x: 374, startPoint y: 126, endPoint x: 394, endPoint y: 26, distance: 102.5
click at [394, 26] on div at bounding box center [368, 110] width 92 height 204
drag, startPoint x: 378, startPoint y: 146, endPoint x: 388, endPoint y: 57, distance: 90.3
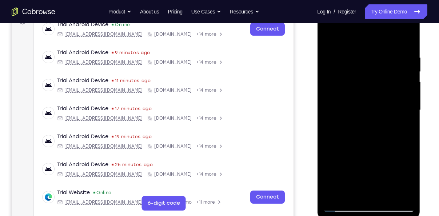
click at [388, 57] on div at bounding box center [368, 110] width 92 height 204
drag, startPoint x: 391, startPoint y: 155, endPoint x: 394, endPoint y: 59, distance: 96.0
click at [394, 59] on div at bounding box center [368, 110] width 92 height 204
drag, startPoint x: 366, startPoint y: 136, endPoint x: 378, endPoint y: 80, distance: 57.2
click at [378, 80] on div at bounding box center [368, 110] width 92 height 204
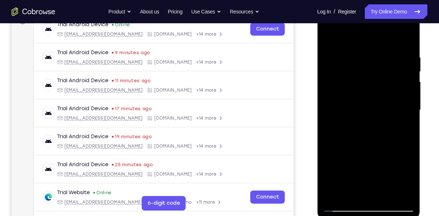
click at [406, 97] on div at bounding box center [368, 110] width 92 height 204
click at [409, 99] on div at bounding box center [368, 110] width 92 height 204
click at [386, 194] on div at bounding box center [368, 110] width 92 height 204
click at [365, 89] on div at bounding box center [368, 110] width 92 height 204
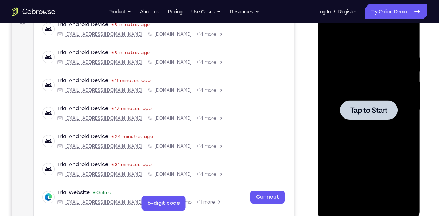
click at [371, 109] on span "Tap to Start" at bounding box center [368, 109] width 37 height 7
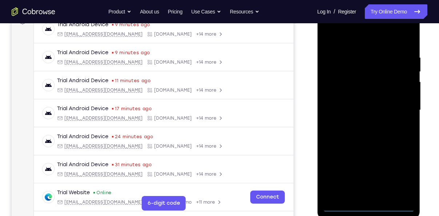
click at [369, 202] on div at bounding box center [368, 110] width 92 height 204
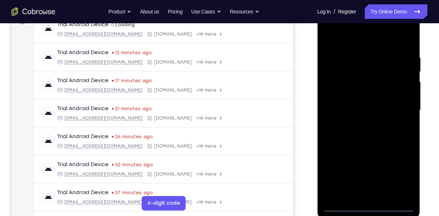
click at [370, 209] on div at bounding box center [368, 110] width 92 height 204
click at [401, 175] on div at bounding box center [368, 110] width 92 height 204
click at [349, 37] on div at bounding box center [368, 110] width 92 height 204
click at [397, 108] on div at bounding box center [368, 110] width 92 height 204
click at [360, 133] on div at bounding box center [368, 110] width 92 height 204
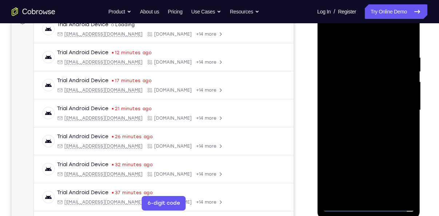
drag, startPoint x: 369, startPoint y: 77, endPoint x: 370, endPoint y: 135, distance: 58.2
click at [370, 135] on div at bounding box center [368, 110] width 92 height 204
click at [361, 122] on div at bounding box center [368, 110] width 92 height 204
click at [362, 98] on div at bounding box center [368, 110] width 92 height 204
click at [360, 106] on div at bounding box center [368, 110] width 92 height 204
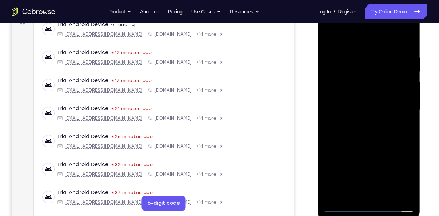
click at [359, 122] on div at bounding box center [368, 110] width 92 height 204
click at [371, 93] on div at bounding box center [368, 110] width 92 height 204
click at [383, 198] on div at bounding box center [368, 110] width 92 height 204
click at [365, 146] on div at bounding box center [368, 110] width 92 height 204
click at [354, 99] on div at bounding box center [368, 110] width 92 height 204
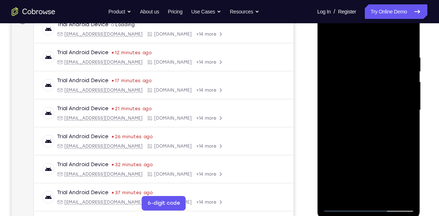
click at [408, 133] on div at bounding box center [368, 110] width 92 height 204
click at [327, 39] on div at bounding box center [368, 110] width 92 height 204
click at [370, 101] on div at bounding box center [368, 110] width 92 height 204
click at [401, 132] on div at bounding box center [368, 110] width 92 height 204
click at [324, 40] on div at bounding box center [368, 110] width 92 height 204
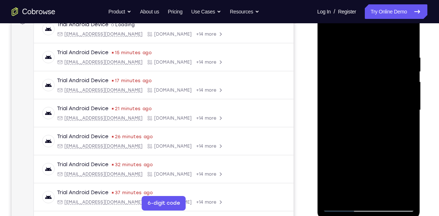
click at [352, 116] on div at bounding box center [368, 110] width 92 height 204
click at [327, 39] on div at bounding box center [368, 110] width 92 height 204
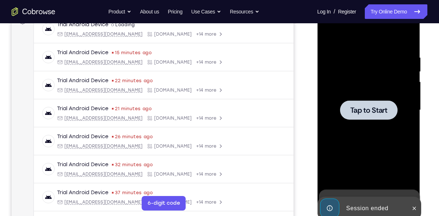
click at [341, 101] on div at bounding box center [367, 109] width 57 height 19
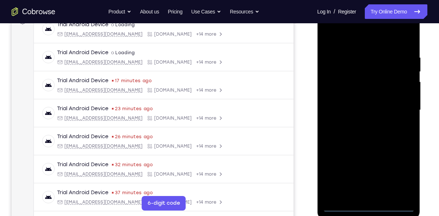
click at [373, 212] on div at bounding box center [368, 111] width 103 height 217
click at [370, 209] on div at bounding box center [368, 110] width 92 height 204
click at [403, 179] on div at bounding box center [368, 110] width 92 height 204
click at [352, 36] on div at bounding box center [368, 110] width 92 height 204
click at [397, 111] on div at bounding box center [368, 110] width 92 height 204
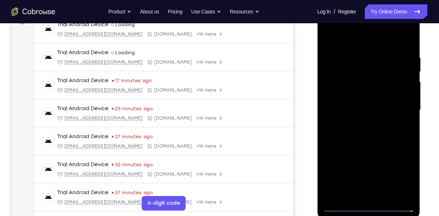
click at [362, 123] on div at bounding box center [368, 110] width 92 height 204
click at [353, 101] on div at bounding box center [368, 110] width 92 height 204
click at [352, 98] on div at bounding box center [368, 110] width 92 height 204
click at [366, 106] on div at bounding box center [368, 110] width 92 height 204
click at [367, 135] on div at bounding box center [368, 110] width 92 height 204
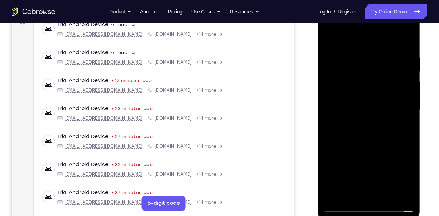
click at [367, 135] on div at bounding box center [368, 110] width 92 height 204
click at [377, 140] on div at bounding box center [368, 110] width 92 height 204
click at [387, 194] on div at bounding box center [368, 110] width 92 height 204
click at [377, 147] on div at bounding box center [368, 110] width 92 height 204
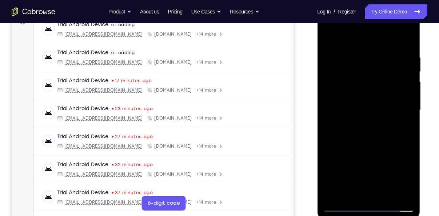
click at [378, 102] on div at bounding box center [368, 110] width 92 height 204
click at [330, 37] on div at bounding box center [368, 110] width 92 height 204
click at [358, 122] on div at bounding box center [368, 110] width 92 height 204
click at [331, 38] on div at bounding box center [368, 110] width 92 height 204
click at [349, 104] on div at bounding box center [368, 110] width 92 height 204
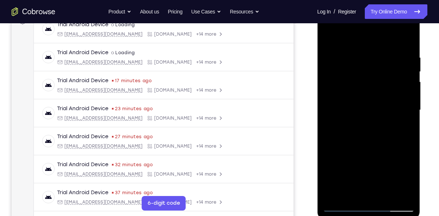
click at [331, 38] on div at bounding box center [368, 110] width 92 height 204
click at [326, 38] on div at bounding box center [368, 110] width 92 height 204
click at [382, 200] on div at bounding box center [368, 110] width 92 height 204
click at [351, 105] on div at bounding box center [368, 110] width 92 height 204
click at [329, 40] on div at bounding box center [368, 110] width 92 height 204
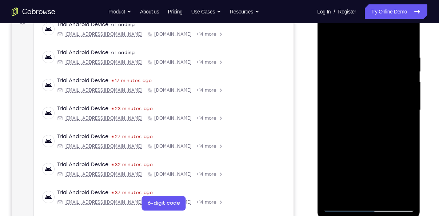
click at [344, 97] on div at bounding box center [368, 110] width 92 height 204
click at [325, 37] on div at bounding box center [368, 110] width 92 height 204
